Goal: Information Seeking & Learning: Learn about a topic

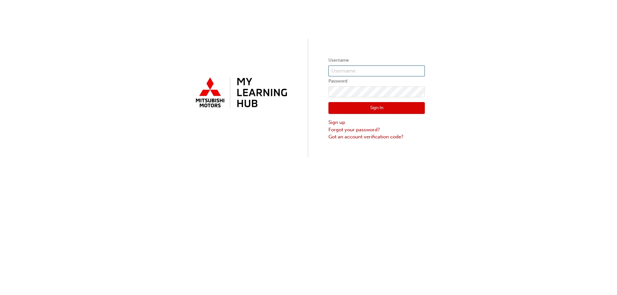
type input "0005622251"
click at [367, 106] on button "Sign In" at bounding box center [376, 108] width 96 height 12
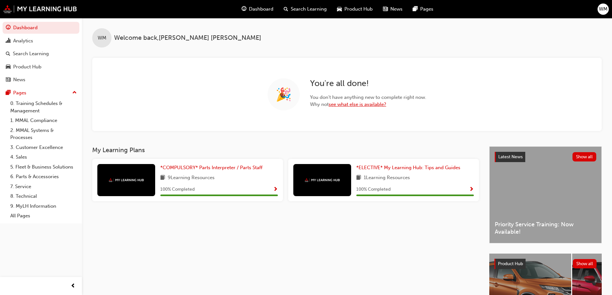
click at [358, 104] on link "see what else is available?" at bounding box center [357, 104] width 57 height 6
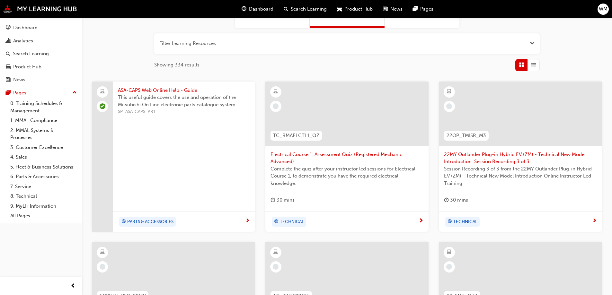
scroll to position [83, 0]
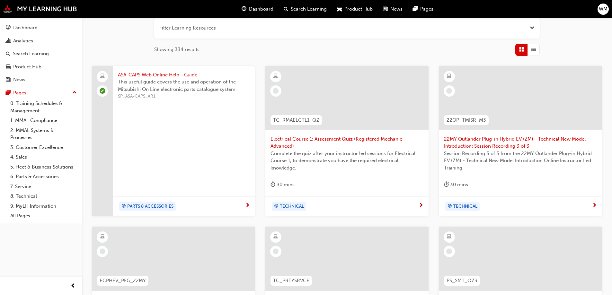
click at [198, 205] on div "PARTS & ACCESSORIES" at bounding box center [181, 207] width 127 height 10
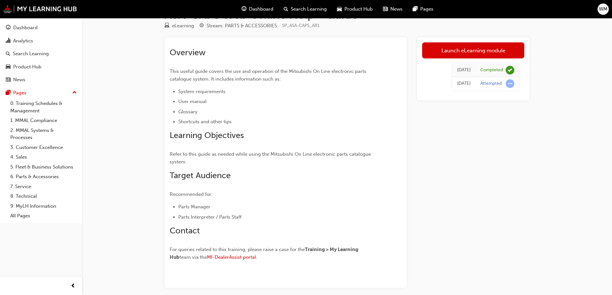
scroll to position [32, 0]
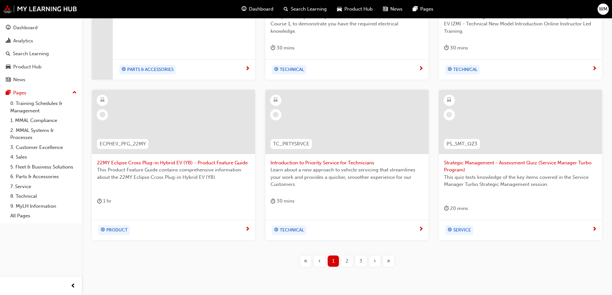
scroll to position [243, 0]
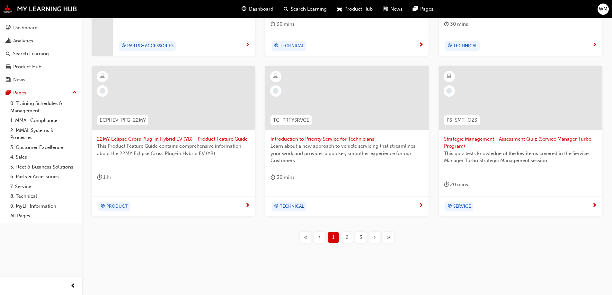
click at [372, 238] on div "›" at bounding box center [374, 237] width 11 height 11
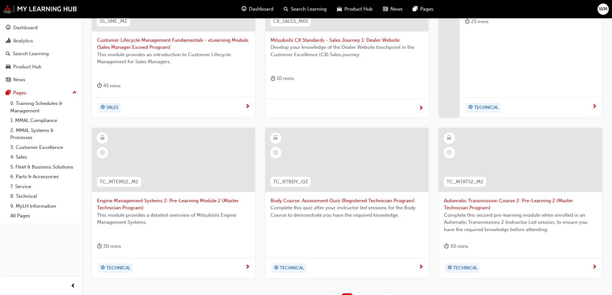
scroll to position [243, 0]
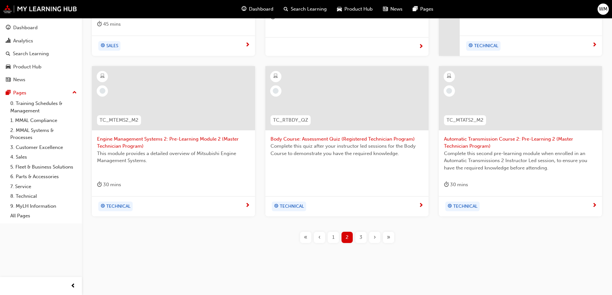
click at [375, 238] on span "›" at bounding box center [375, 237] width 2 height 7
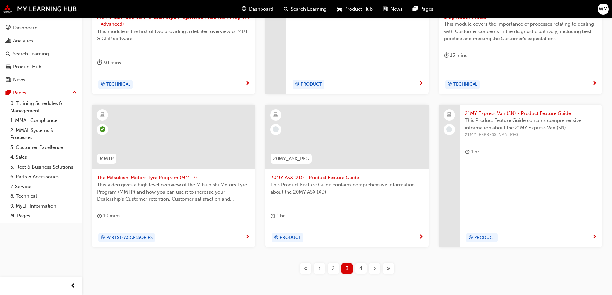
scroll to position [236, 0]
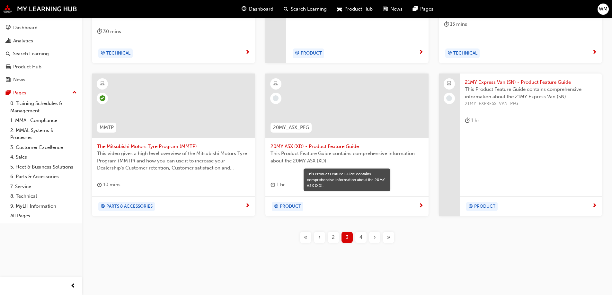
click at [377, 238] on div "›" at bounding box center [374, 237] width 11 height 11
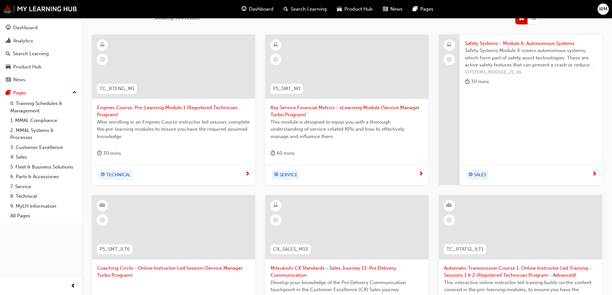
scroll to position [107, 0]
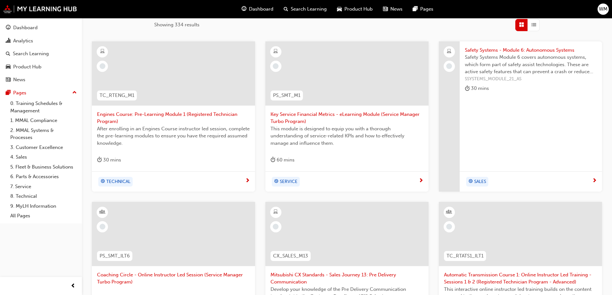
click at [522, 151] on div "Safety Systems - Module 6: Autonomous Systems Safety Systems Module 6 covers au…" at bounding box center [531, 116] width 142 height 150
